Goal: Task Accomplishment & Management: Manage account settings

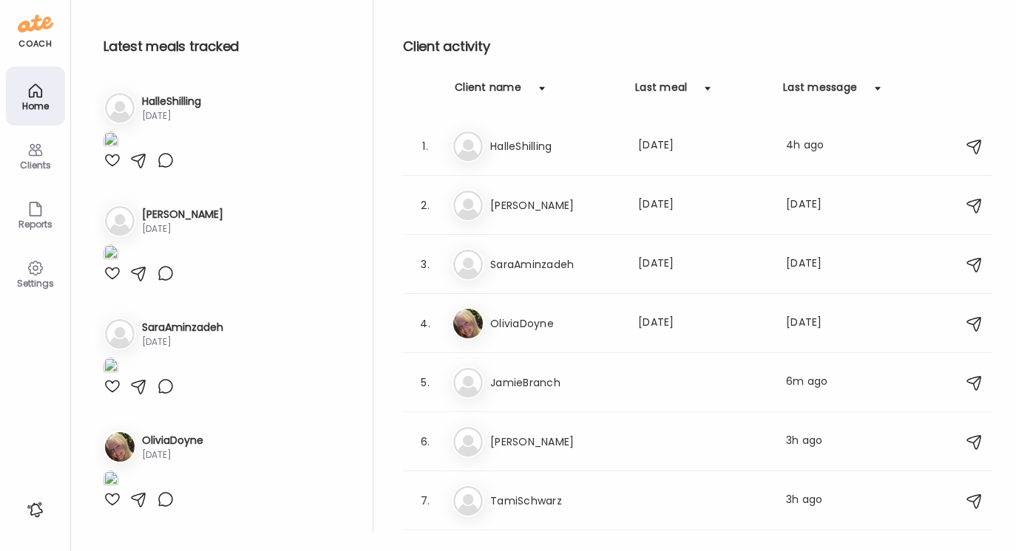
scroll to position [54, 0]
click at [426, 264] on div "3." at bounding box center [425, 265] width 18 height 18
click at [501, 260] on h3 "SaraAminzadeh" at bounding box center [555, 265] width 130 height 18
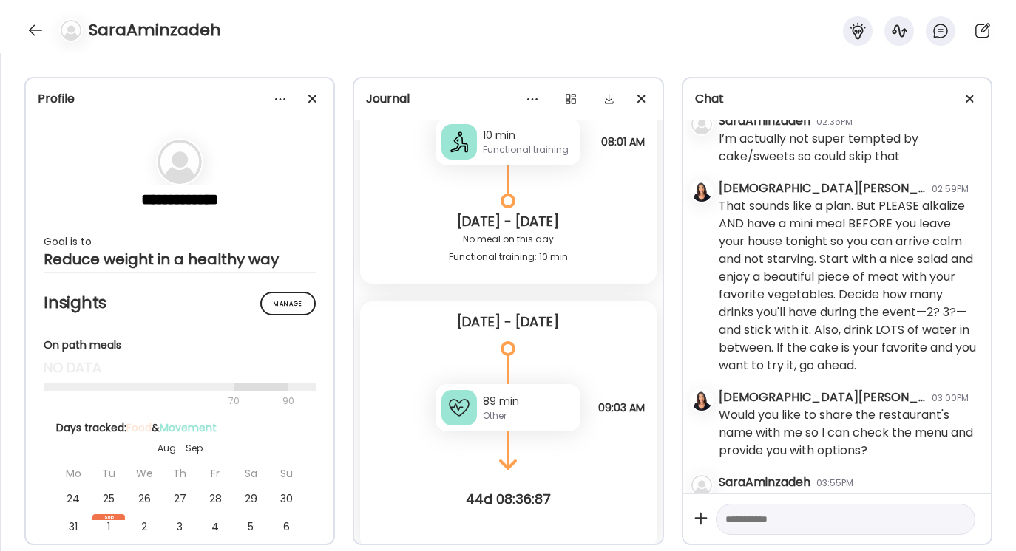
scroll to position [54306, 0]
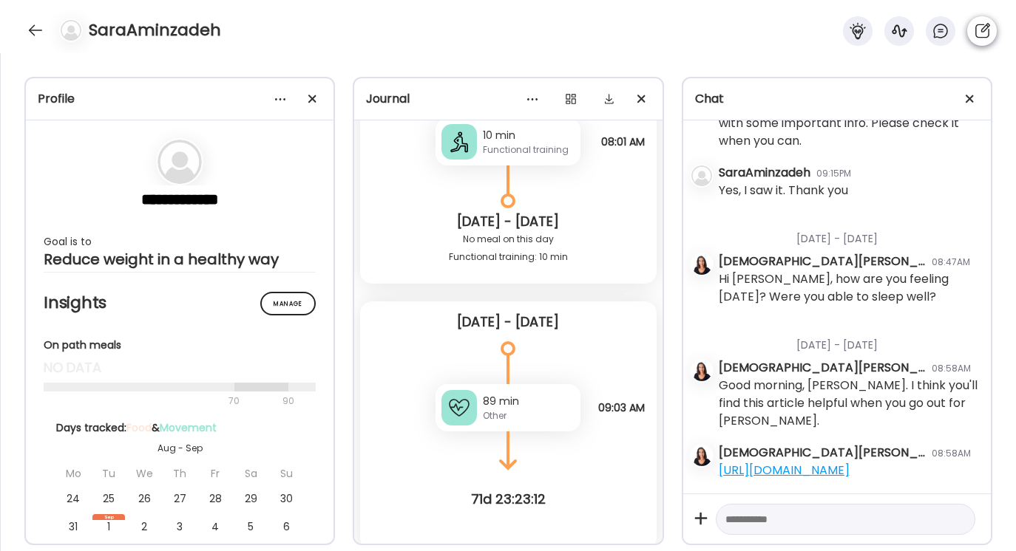
click at [982, 27] on icon at bounding box center [982, 31] width 18 height 18
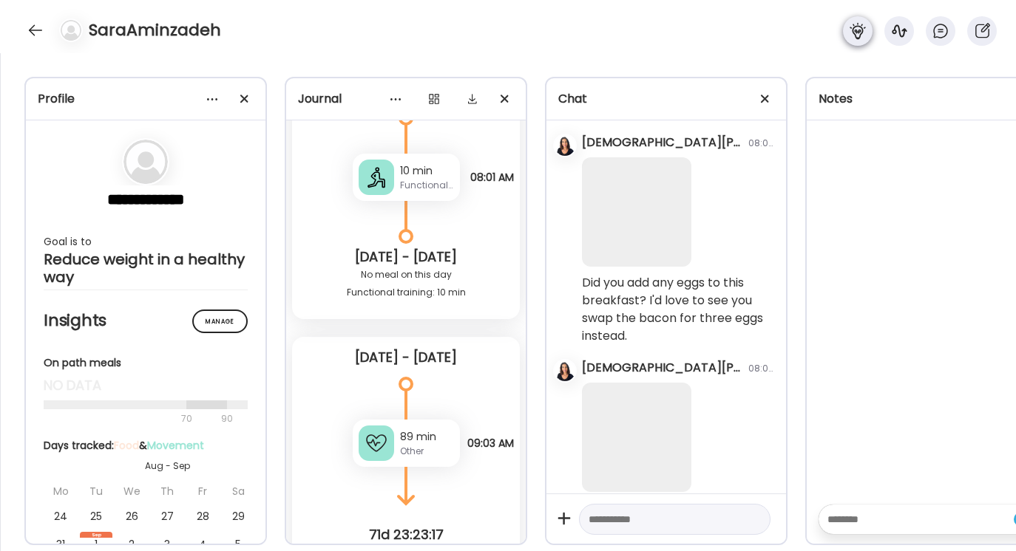
click at [866, 30] on icon at bounding box center [858, 31] width 18 height 18
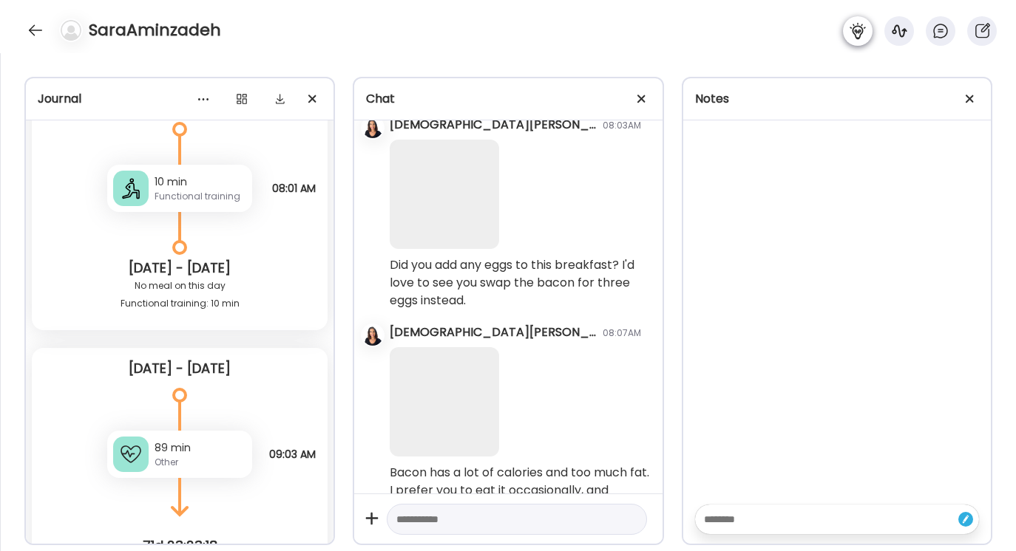
scroll to position [48913, 0]
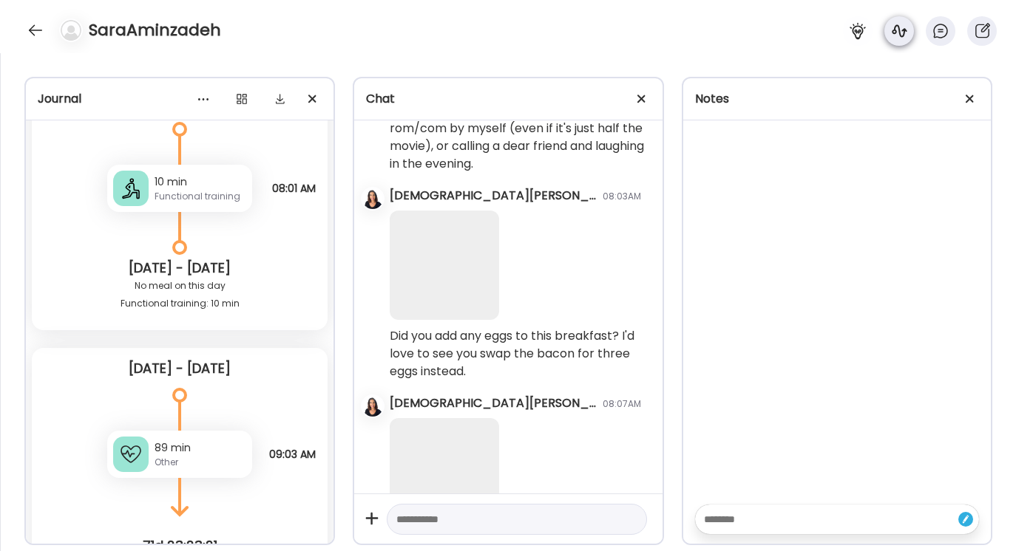
click at [895, 27] on icon at bounding box center [899, 31] width 18 height 18
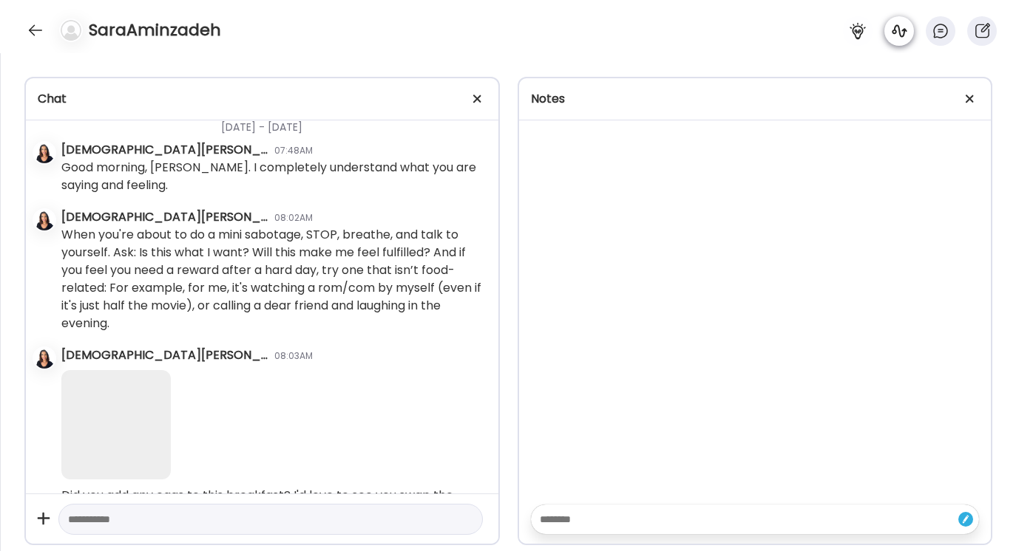
scroll to position [43325, 0]
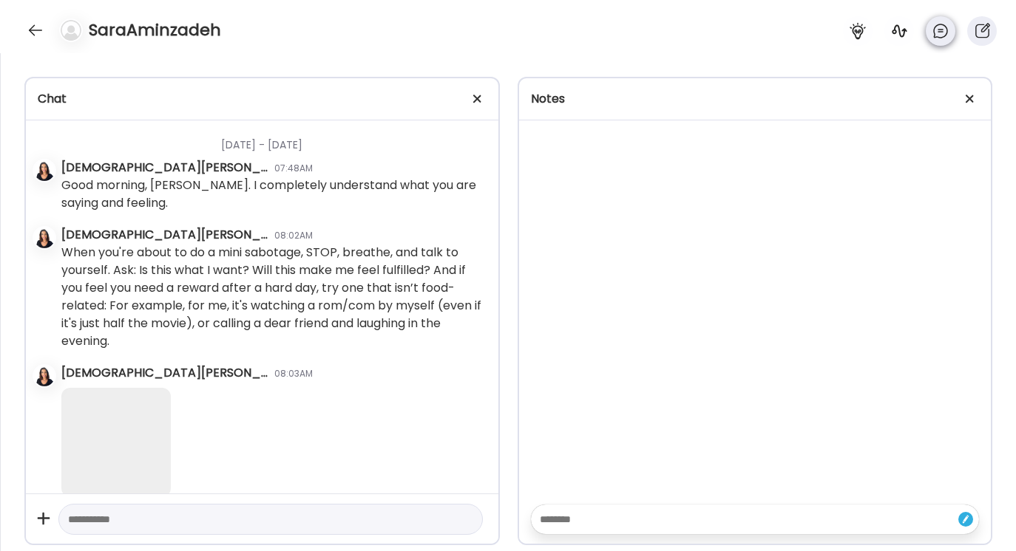
click at [941, 33] on icon at bounding box center [940, 31] width 18 height 18
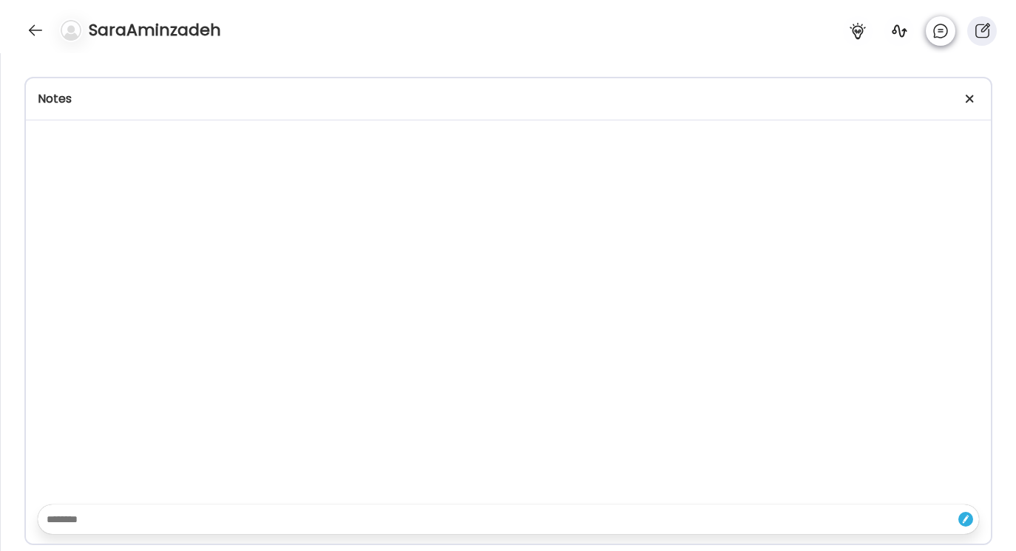
scroll to position [544378, 0]
click at [31, 27] on div at bounding box center [36, 30] width 24 height 24
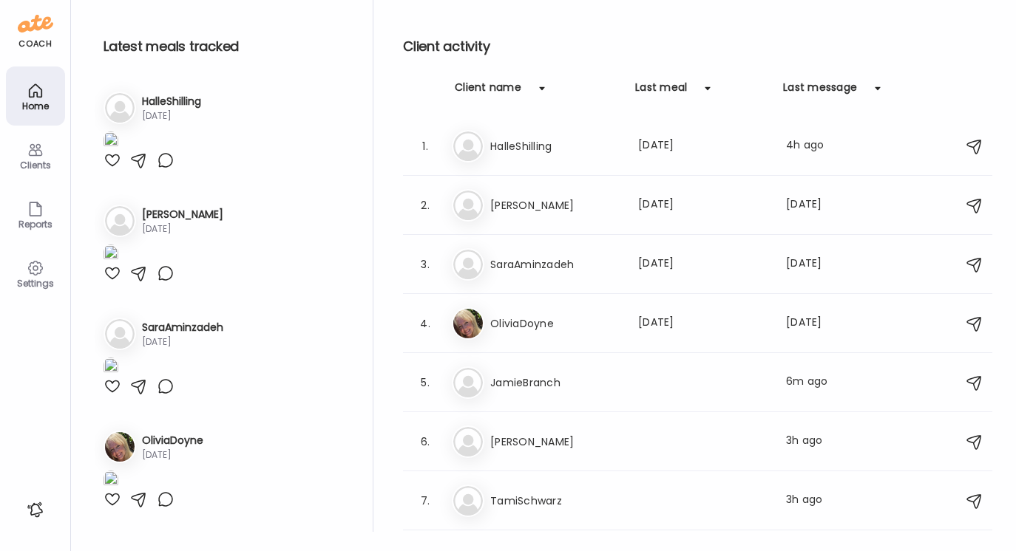
click at [37, 89] on icon at bounding box center [36, 91] width 18 height 18
click at [40, 263] on icon at bounding box center [35, 269] width 14 height 14
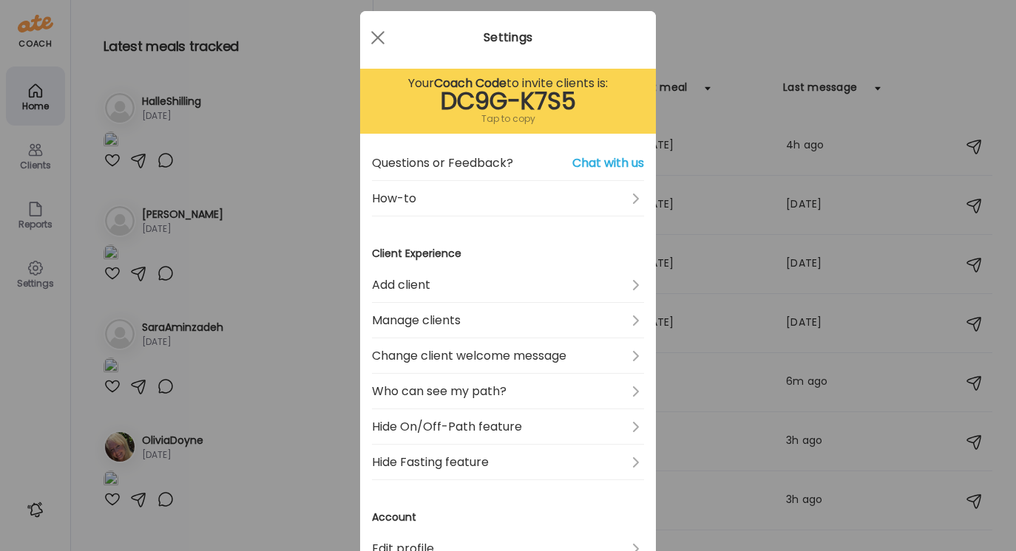
scroll to position [19, 0]
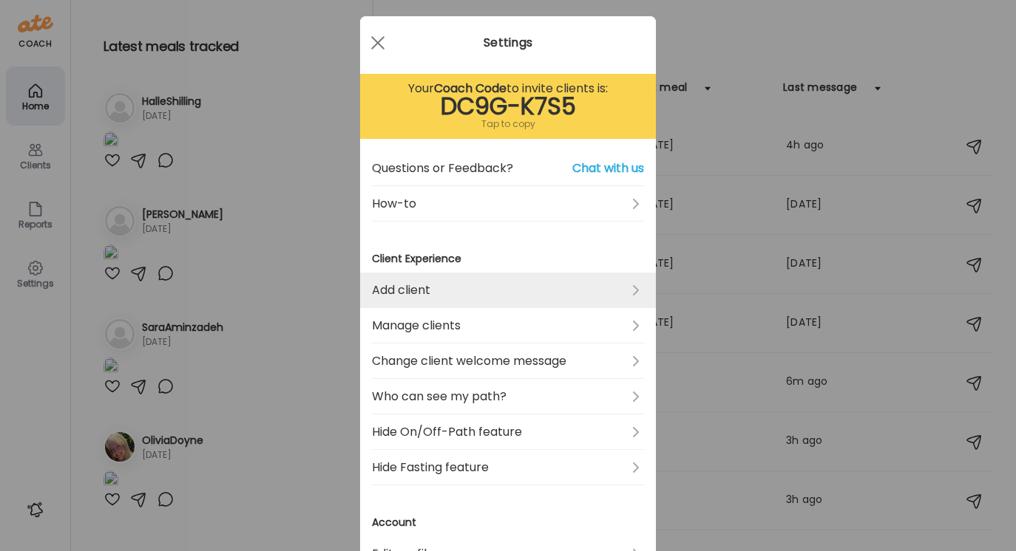
click at [633, 290] on link "Add client" at bounding box center [508, 290] width 272 height 35
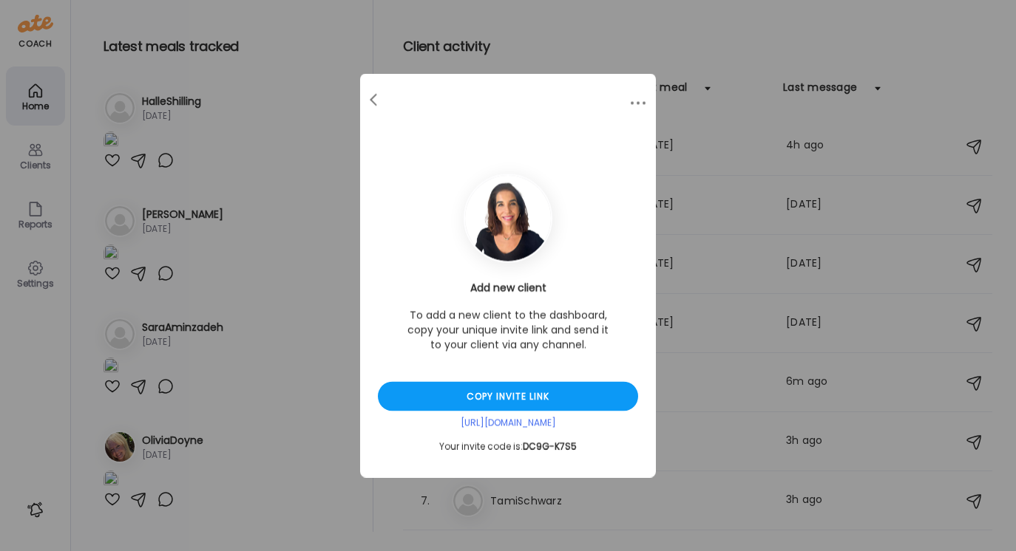
scroll to position [0, 0]
click at [370, 98] on span at bounding box center [373, 97] width 7 height 7
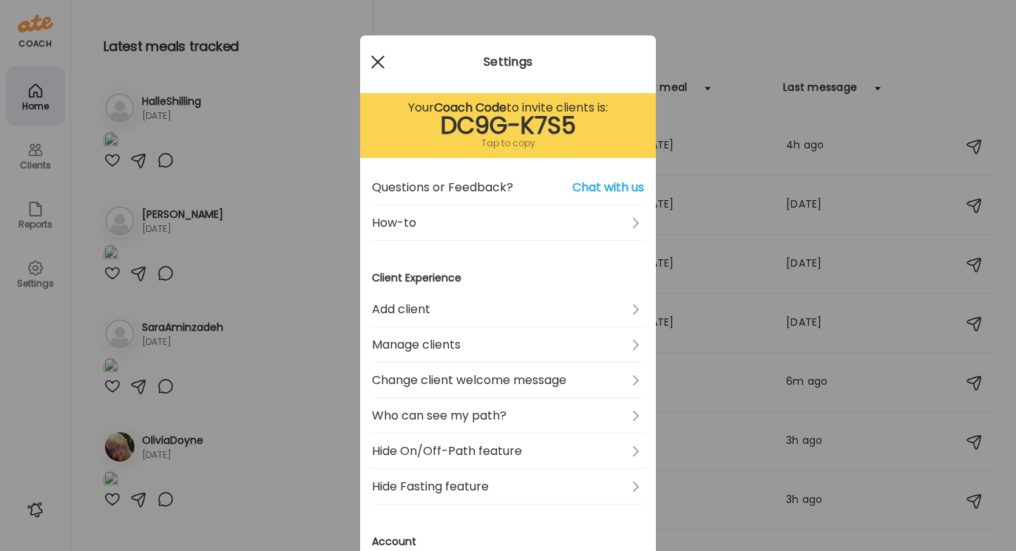
click at [377, 61] on span at bounding box center [377, 61] width 13 height 13
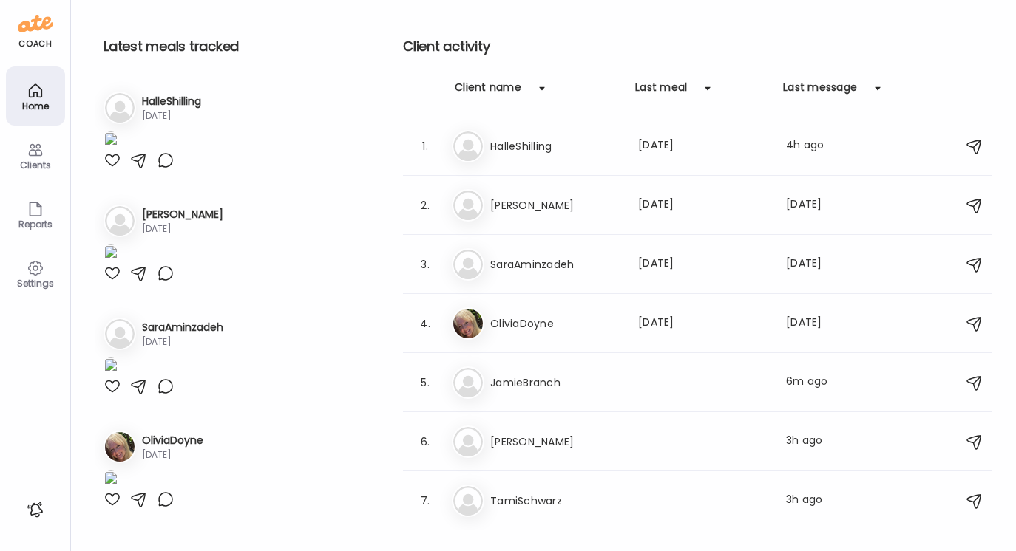
click at [33, 163] on div "Clients" at bounding box center [35, 165] width 53 height 10
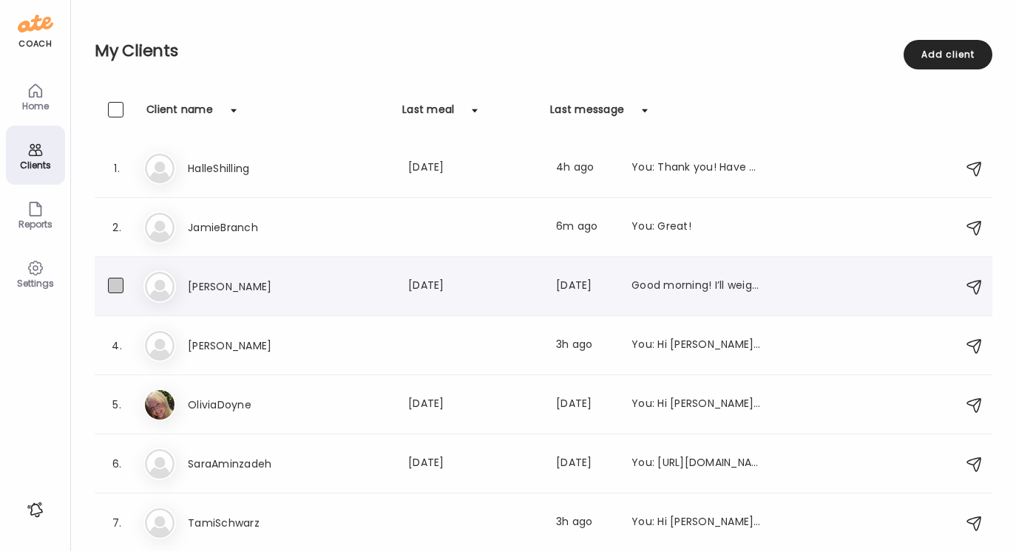
click at [119, 285] on span at bounding box center [116, 286] width 16 height 16
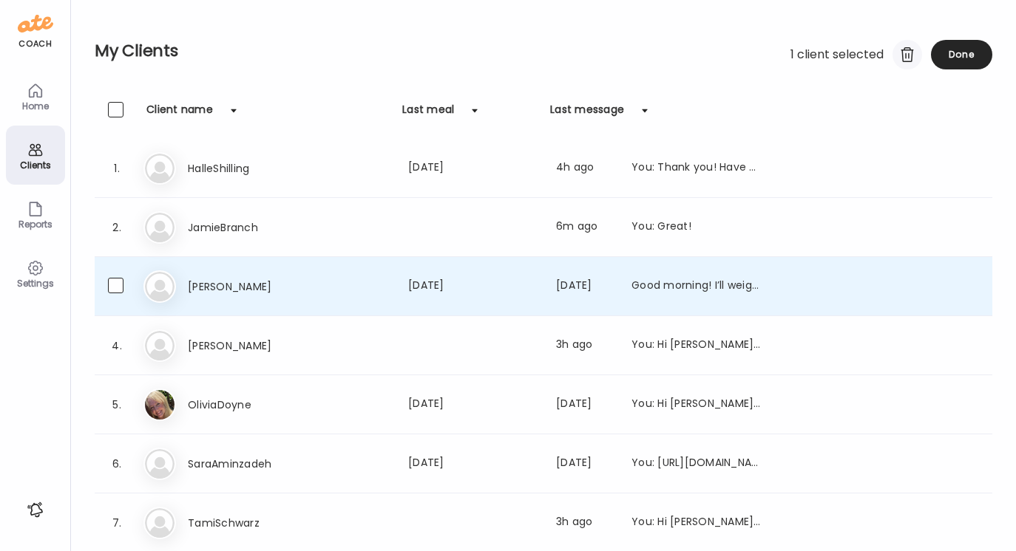
click at [906, 47] on div at bounding box center [907, 55] width 30 height 30
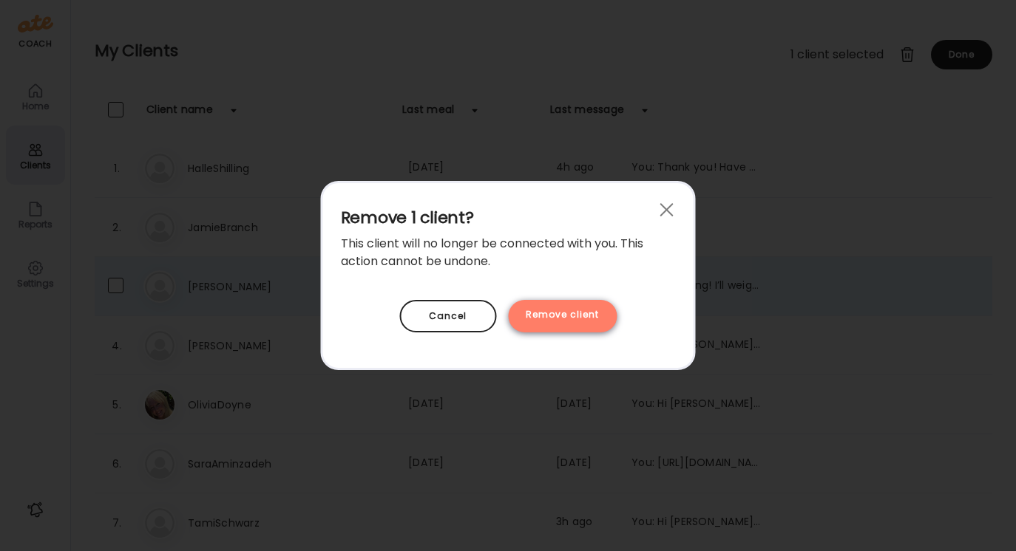
click at [556, 316] on div "Remove client" at bounding box center [562, 316] width 109 height 33
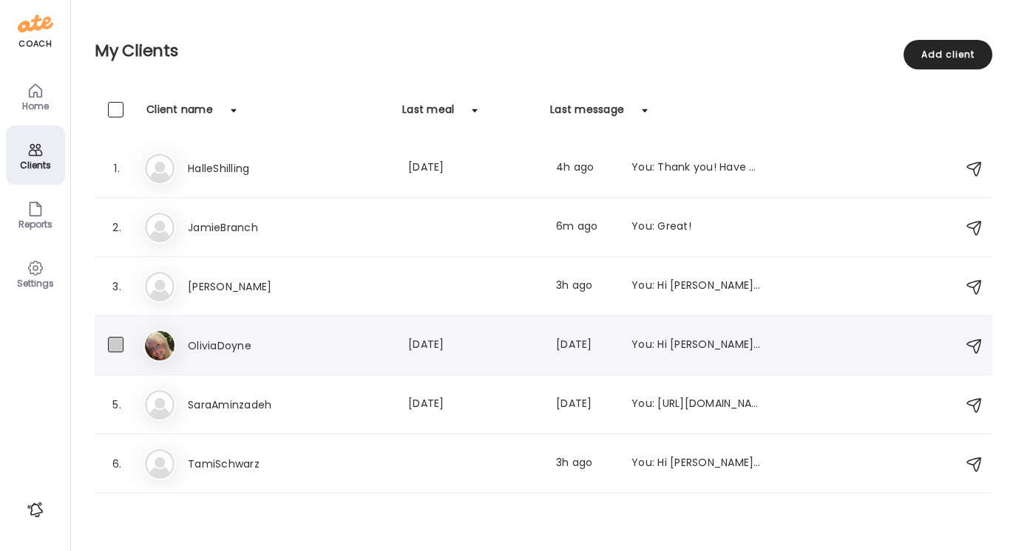
click at [118, 344] on span at bounding box center [116, 345] width 16 height 16
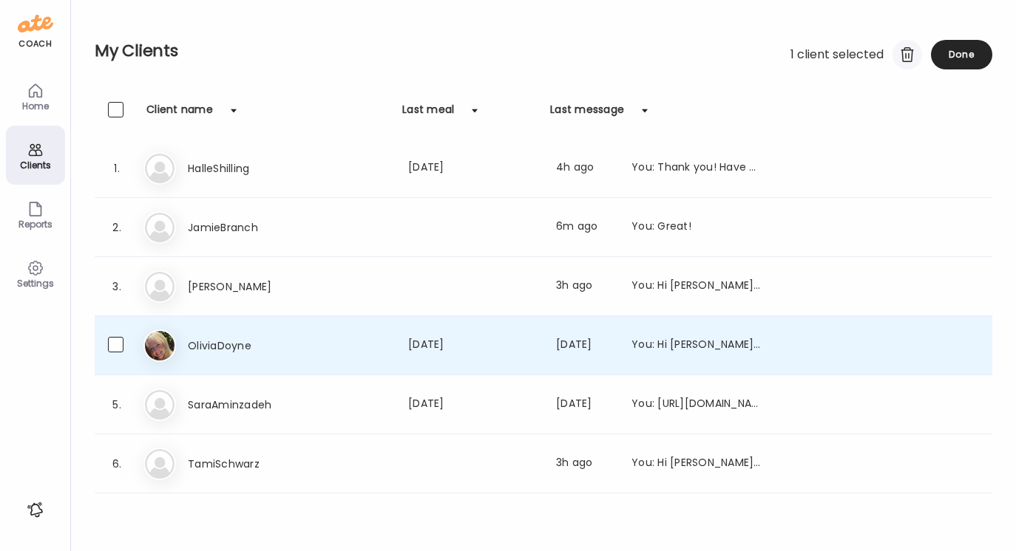
click at [904, 58] on div at bounding box center [907, 55] width 30 height 30
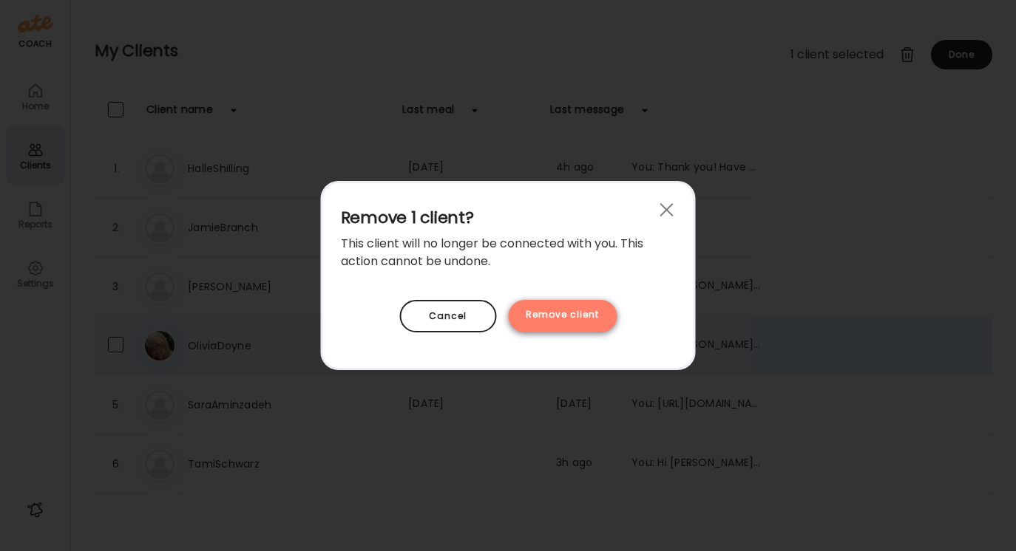
click at [572, 316] on div "Remove client" at bounding box center [562, 316] width 109 height 33
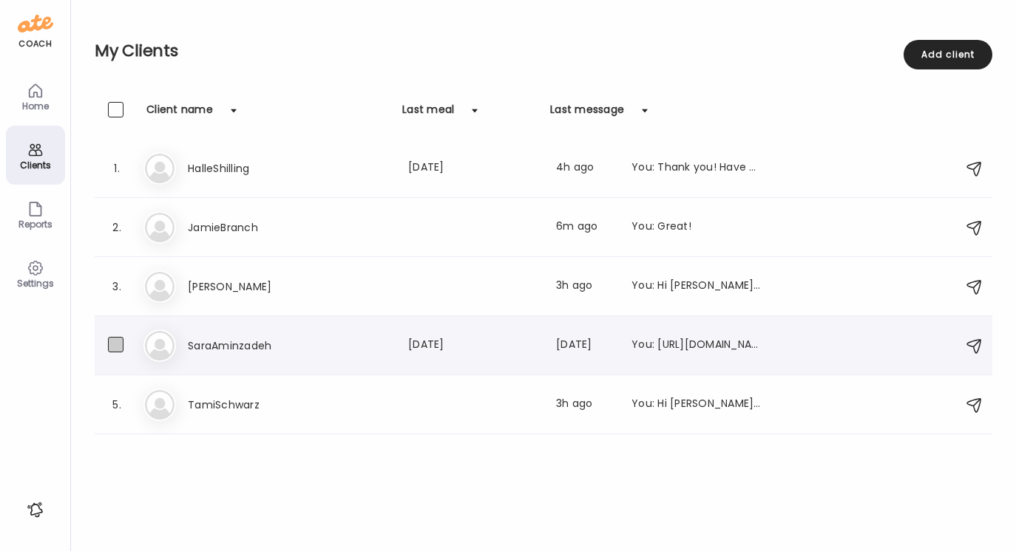
click at [120, 347] on span at bounding box center [116, 345] width 16 height 16
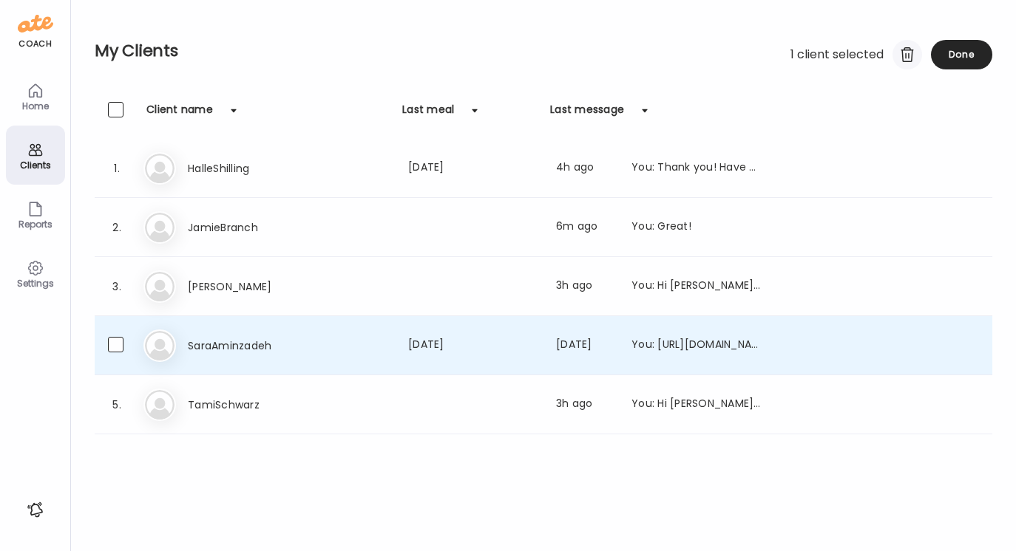
click at [908, 56] on div at bounding box center [907, 55] width 30 height 30
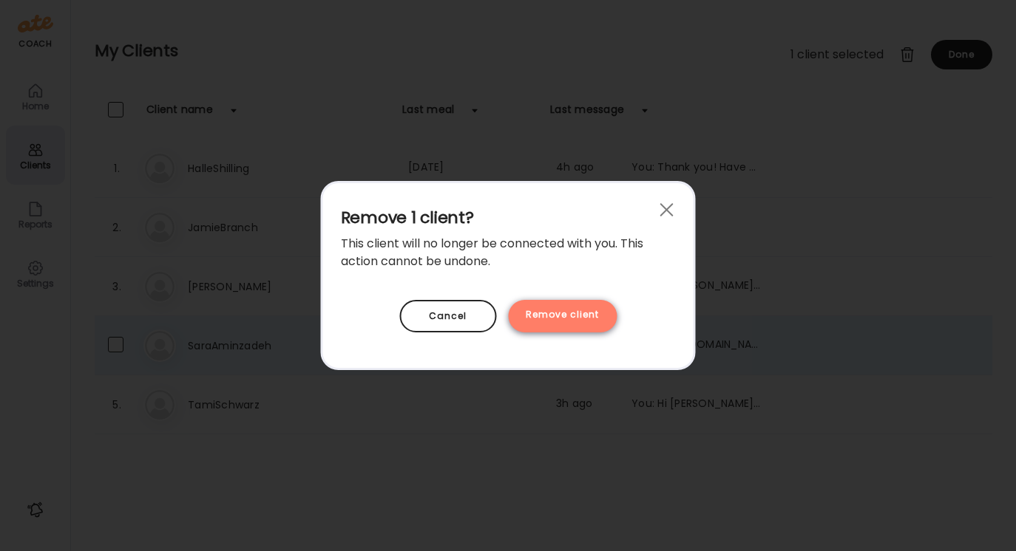
click at [568, 316] on div "Remove client" at bounding box center [562, 316] width 109 height 33
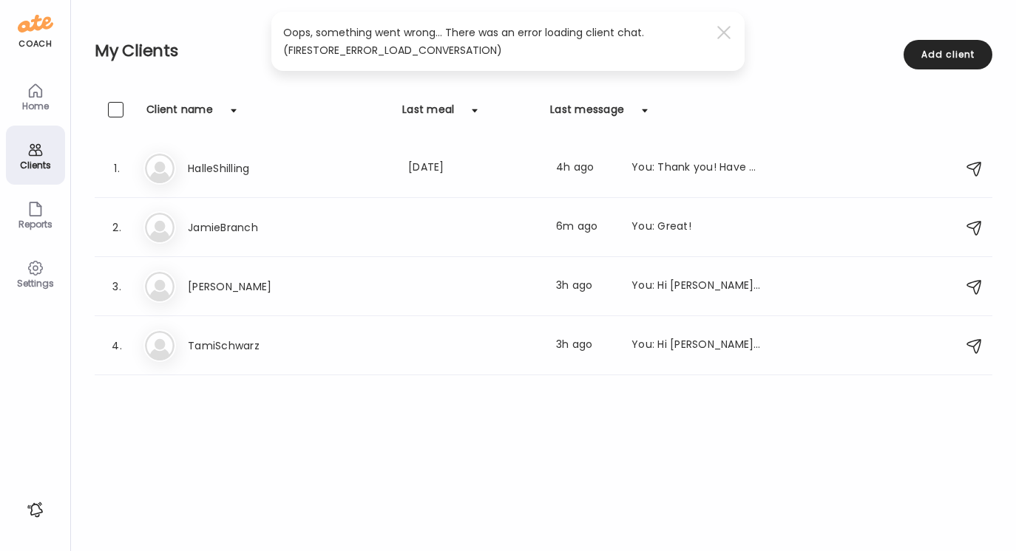
click at [840, 99] on div "My Clients 0 client selected Add client" at bounding box center [543, 51] width 897 height 102
click at [725, 28] on div at bounding box center [724, 33] width 30 height 30
